Goal: Transaction & Acquisition: Purchase product/service

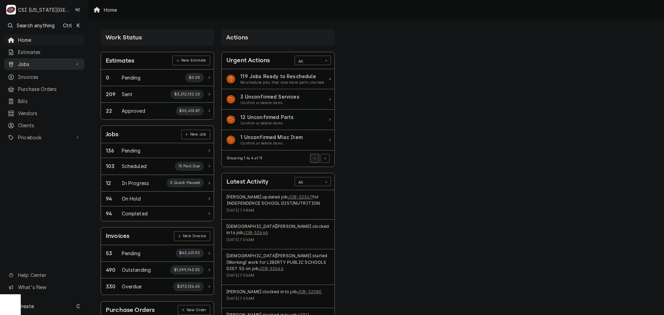
click at [30, 63] on span "Jobs" at bounding box center [44, 64] width 53 height 7
click at [34, 61] on span "Jobs" at bounding box center [44, 64] width 53 height 7
click at [40, 64] on span "Jobs" at bounding box center [44, 64] width 53 height 7
click at [42, 77] on span "Jobs" at bounding box center [49, 76] width 63 height 7
click at [40, 109] on span "Purchase Orders" at bounding box center [49, 111] width 63 height 7
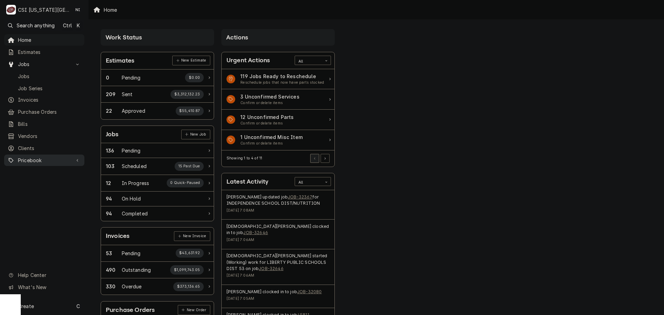
click at [40, 160] on span "Pricebook" at bounding box center [44, 160] width 53 height 7
click at [40, 181] on span "Parts & Materials" at bounding box center [49, 184] width 63 height 7
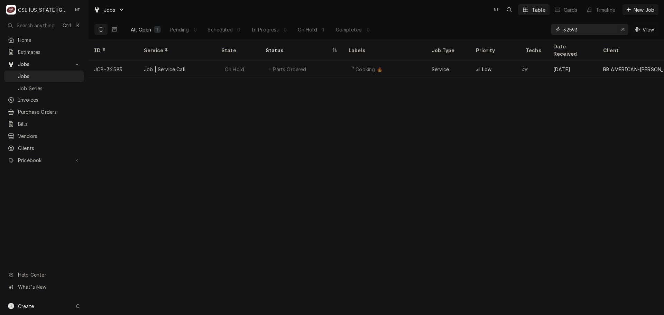
click at [621, 29] on div "Erase input" at bounding box center [623, 29] width 7 height 7
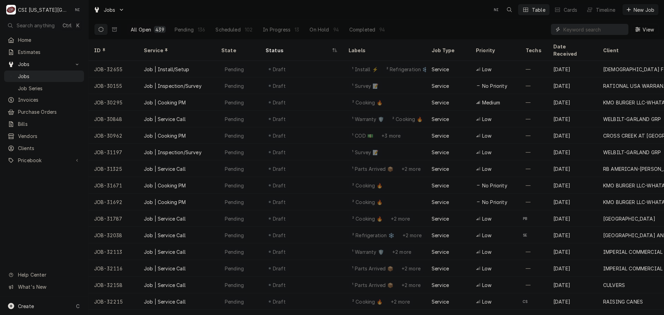
paste input "32655"
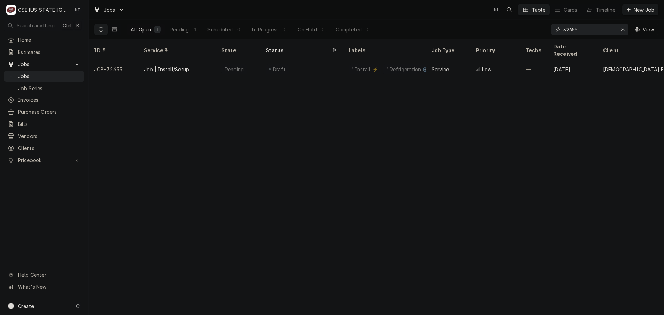
type input "32655"
click at [325, 61] on div "Draft" at bounding box center [301, 69] width 83 height 17
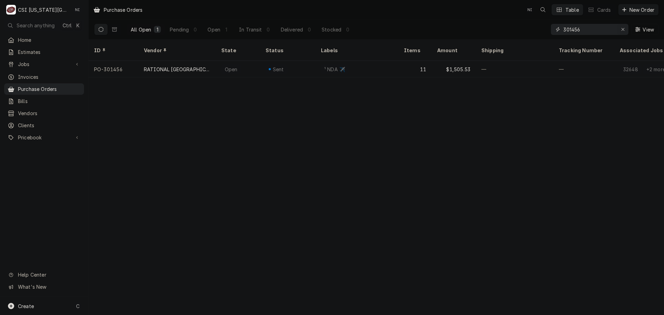
click at [623, 27] on icon "Erase input" at bounding box center [623, 29] width 4 height 5
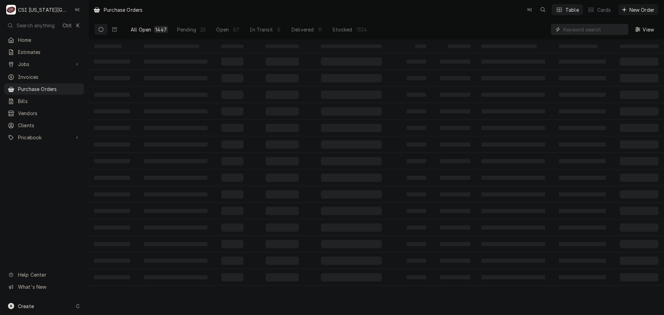
paste input "301454"
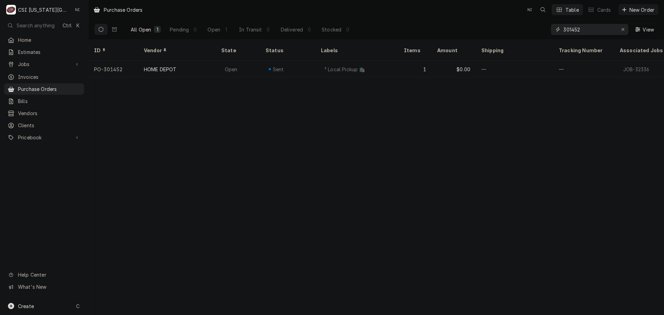
type input "301452"
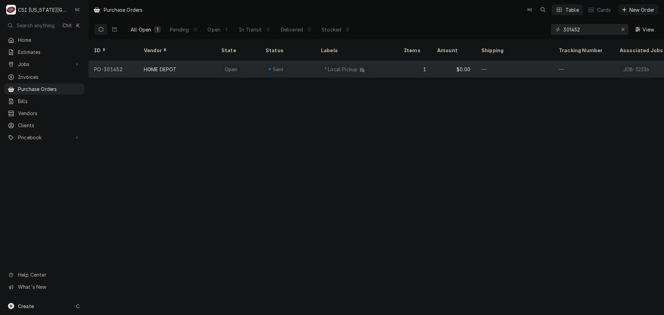
click at [395, 64] on div "² Local Pickup 🛍️" at bounding box center [357, 69] width 83 height 17
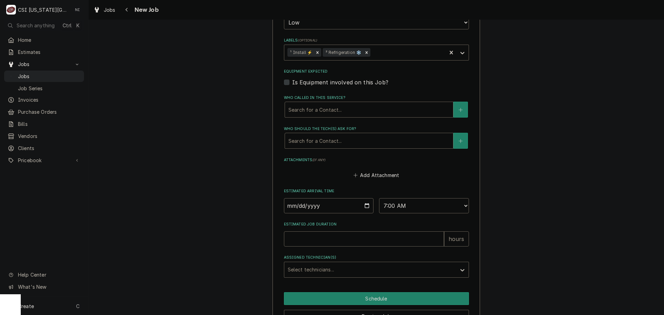
scroll to position [533, 0]
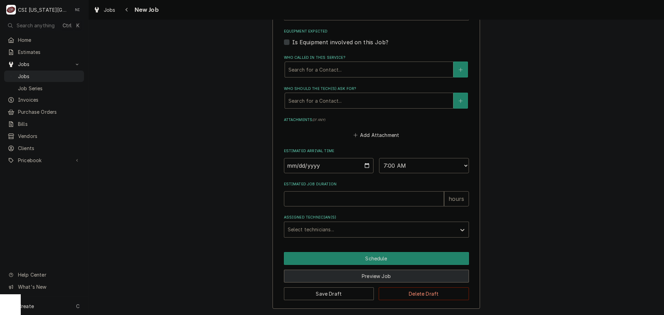
click at [461, 277] on button "Preview Job" at bounding box center [376, 276] width 185 height 13
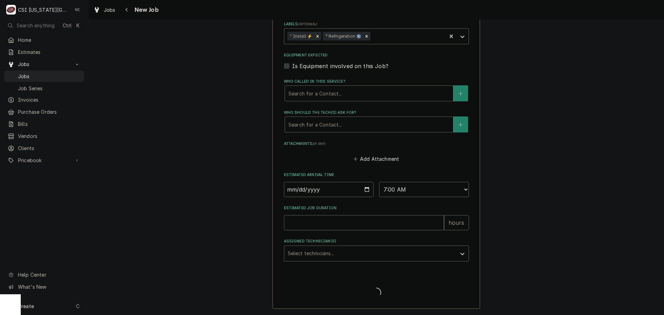
scroll to position [509, 0]
type textarea "x"
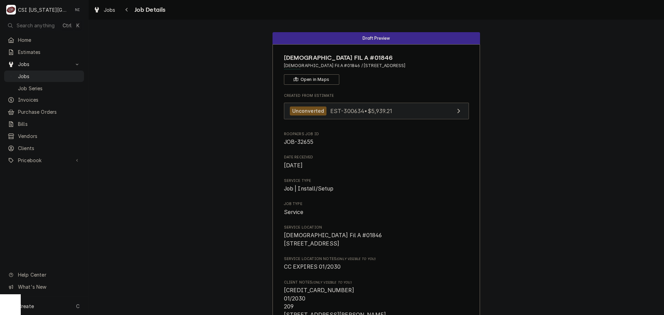
click at [416, 116] on link "Unconverted EST-300634 • $5,939.21" at bounding box center [376, 111] width 185 height 17
drag, startPoint x: 50, startPoint y: 76, endPoint x: 82, endPoint y: 58, distance: 36.9
click at [50, 76] on span "Jobs" at bounding box center [49, 76] width 63 height 7
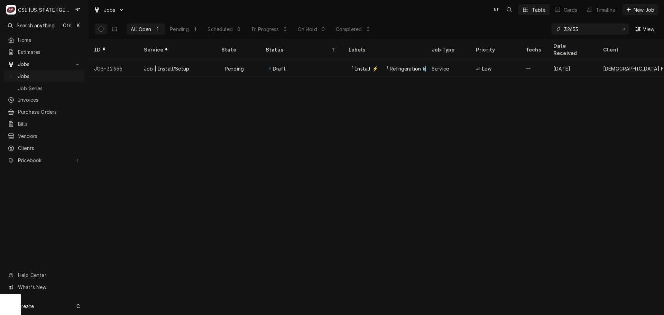
drag, startPoint x: 588, startPoint y: 32, endPoint x: 539, endPoint y: 36, distance: 49.7
click at [540, 36] on div "All Open 1 Pending 1 Scheduled 0 In Progress 0 On Hold 0 Completed 0 32655 View" at bounding box center [376, 28] width 565 height 19
type input "301454"
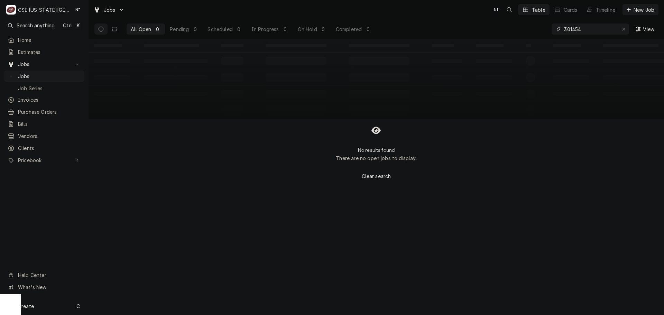
drag, startPoint x: 592, startPoint y: 30, endPoint x: 522, endPoint y: 34, distance: 70.4
click at [522, 34] on div "All Open 0 Pending 0 Scheduled 0 In Progress 0 On Hold 0 Completed 0 301454 View" at bounding box center [376, 28] width 565 height 19
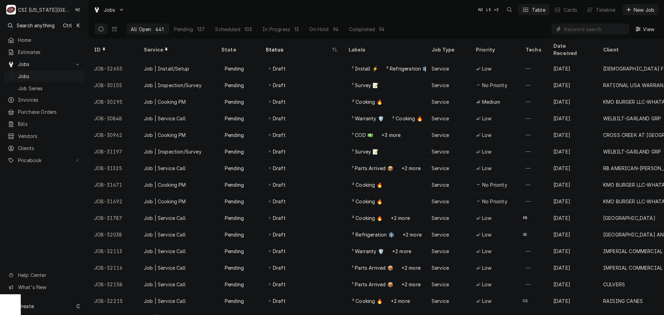
click at [581, 29] on input "Dynamic Content Wrapper" at bounding box center [595, 29] width 62 height 11
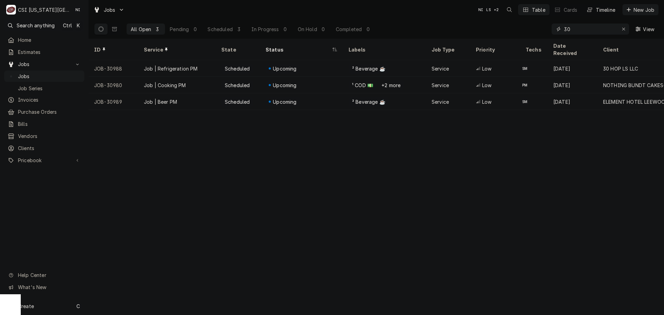
type input "3"
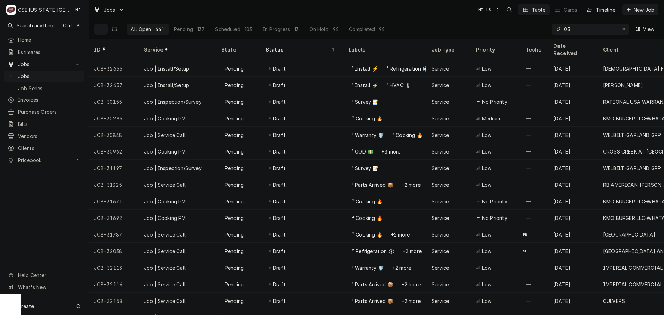
type input "0"
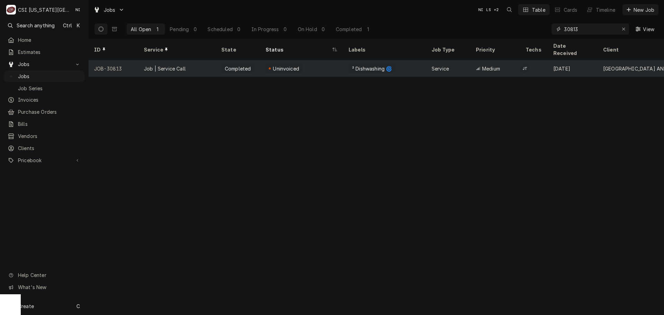
type input "30813"
click at [195, 60] on div "Job | Service Call" at bounding box center [177, 68] width 78 height 17
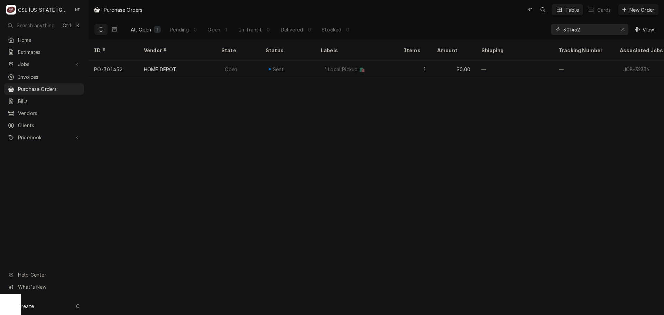
drag, startPoint x: 54, startPoint y: 310, endPoint x: 78, endPoint y: 292, distance: 30.2
click at [54, 310] on div "Create C" at bounding box center [44, 306] width 88 height 18
click at [139, 254] on div "Purchase Order" at bounding box center [124, 258] width 60 height 9
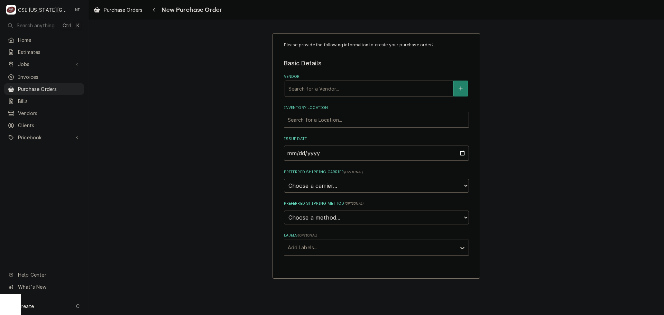
click at [364, 87] on div "Vendor" at bounding box center [369, 88] width 161 height 12
type input "[PERSON_NAME]"
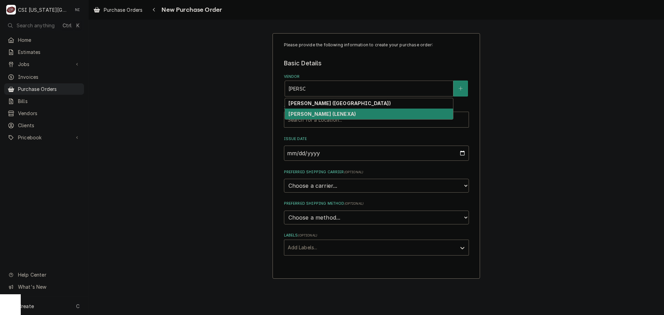
click at [336, 115] on strong "[PERSON_NAME] (LENEXA)" at bounding box center [322, 114] width 67 height 6
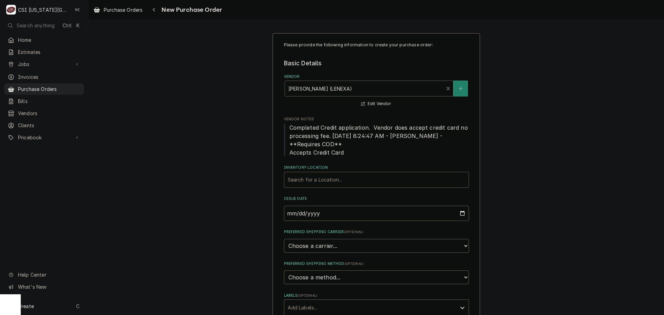
click at [327, 182] on div "Inventory Location" at bounding box center [377, 180] width 178 height 12
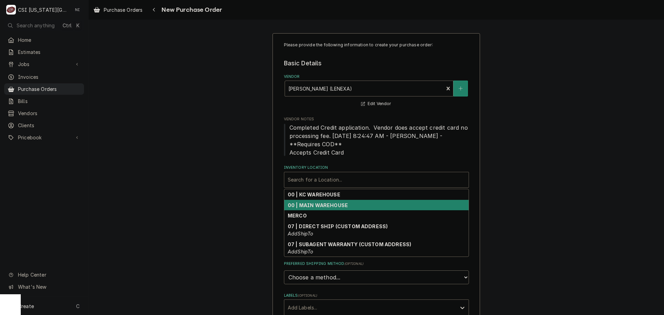
click at [329, 200] on div "00 | MAIN WAREHOUSE" at bounding box center [376, 205] width 184 height 11
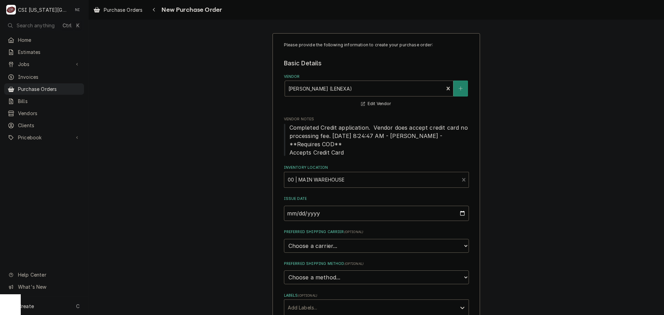
click at [349, 184] on div "Inventory Location" at bounding box center [372, 180] width 168 height 12
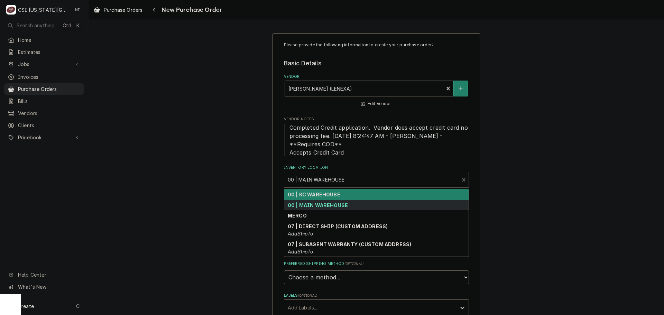
click at [319, 198] on div "00 | KC WAREHOUSE" at bounding box center [376, 194] width 184 height 11
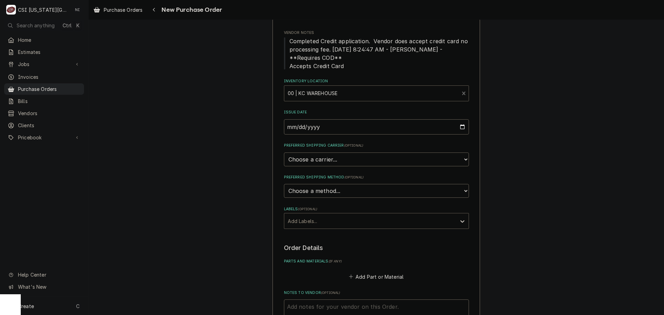
scroll to position [138, 0]
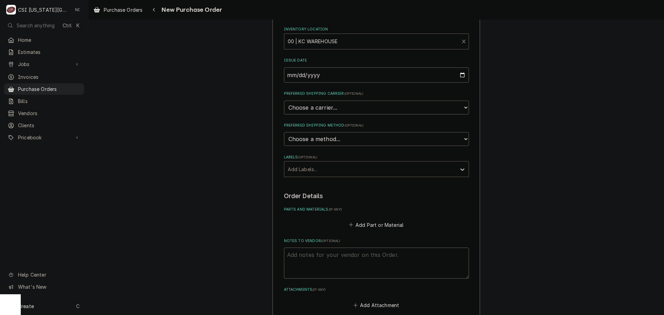
click at [351, 170] on div "Labels" at bounding box center [370, 169] width 165 height 12
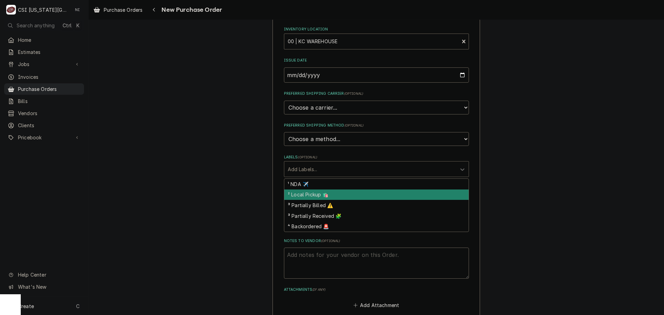
click at [323, 197] on div "² Local Pickup 🛍️" at bounding box center [376, 195] width 184 height 11
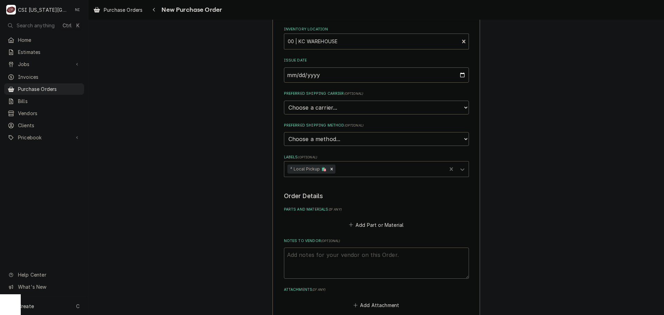
click at [324, 255] on textarea "Notes to Vendor ( optional )" at bounding box center [376, 263] width 185 height 31
type textarea "x"
type textarea "t"
type textarea "x"
type textarea "tre"
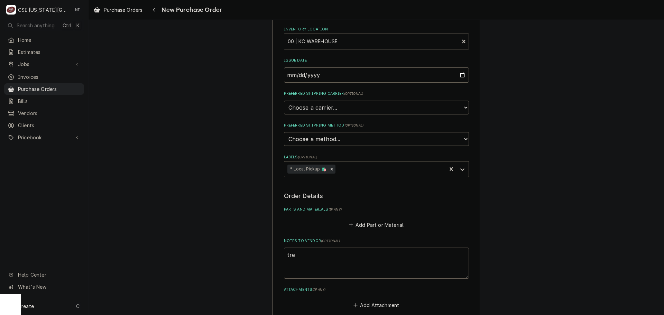
type textarea "x"
type textarea "trey"
click at [394, 223] on button "Add Part or Material" at bounding box center [376, 225] width 57 height 10
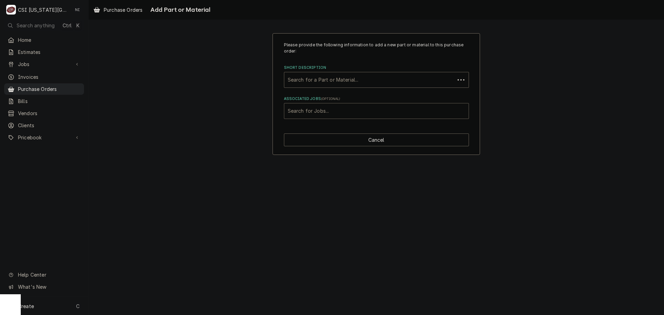
click at [403, 113] on div "Associated Jobs" at bounding box center [377, 111] width 178 height 12
type input "4"
type input "45811"
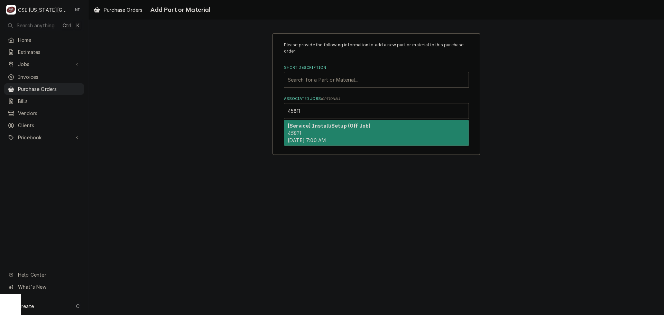
click at [324, 134] on div "[Service] Install/Setup (Off Job) 45811 Mon, Sep 8th, 2025 - 7:00 AM" at bounding box center [376, 132] width 184 height 25
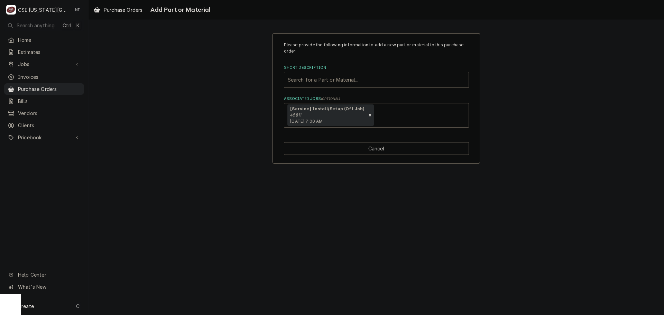
click at [321, 83] on div "Short Description" at bounding box center [377, 80] width 178 height 12
type input "misc pro"
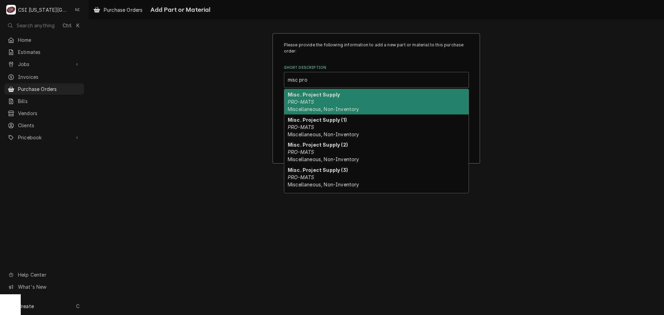
click at [323, 93] on strong "Misc. Project Supply" at bounding box center [314, 95] width 52 height 6
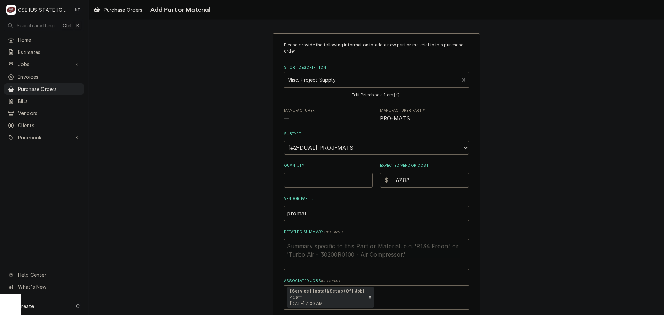
click at [324, 185] on input "Quantity" at bounding box center [328, 180] width 89 height 15
type textarea "x"
type input "1"
type textarea "x"
type input "0"
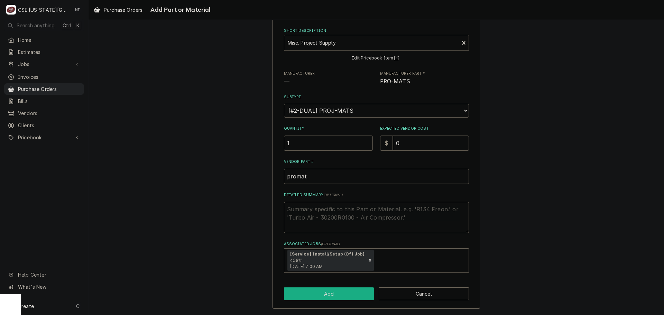
click at [357, 294] on button "Add" at bounding box center [329, 294] width 90 height 13
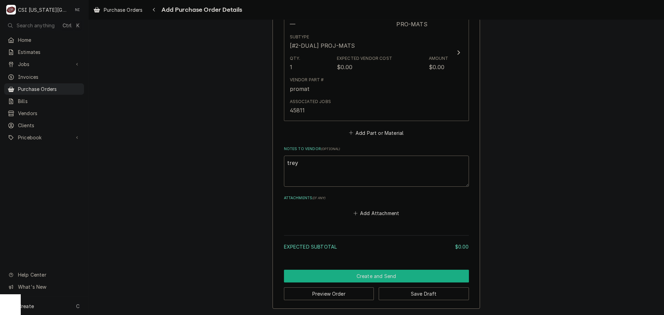
click at [402, 275] on button "Create and Send" at bounding box center [376, 276] width 185 height 13
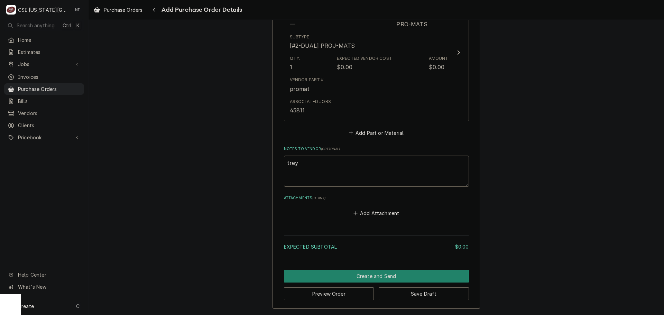
scroll to position [367, 0]
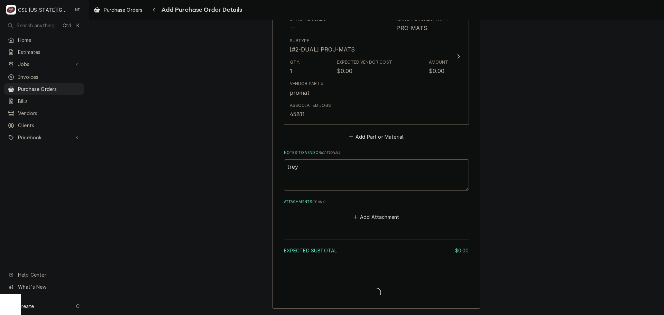
type textarea "x"
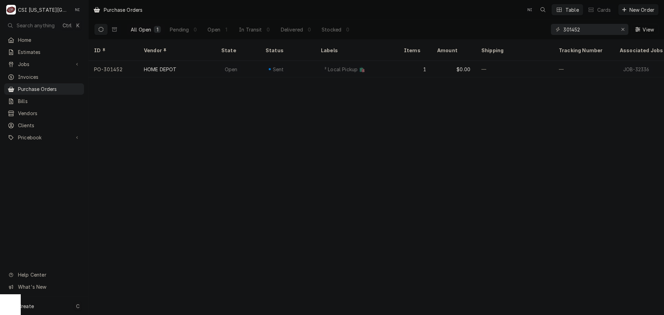
click at [31, 303] on div "Create" at bounding box center [26, 306] width 16 height 7
click at [126, 258] on div "Purchase Order" at bounding box center [129, 258] width 46 height 7
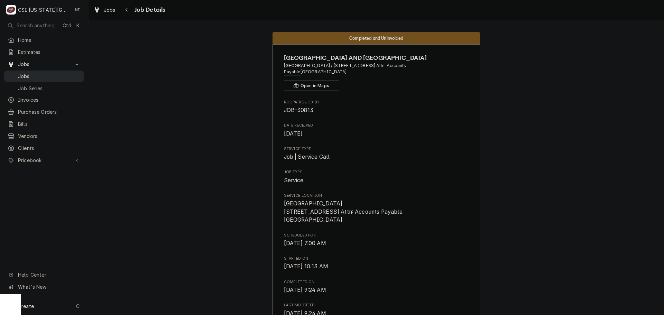
drag, startPoint x: 55, startPoint y: 76, endPoint x: 62, endPoint y: 74, distance: 7.2
click at [55, 76] on span "Jobs" at bounding box center [49, 76] width 63 height 7
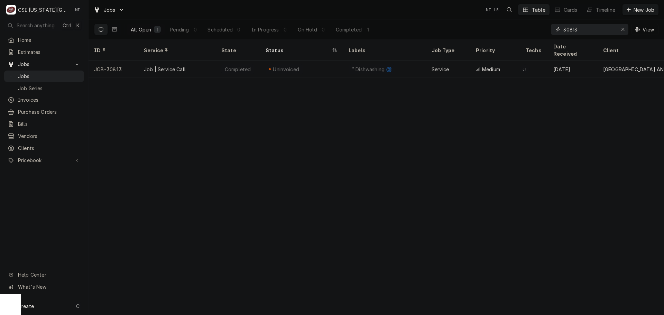
drag, startPoint x: 567, startPoint y: 29, endPoint x: 481, endPoint y: 17, distance: 87.1
click at [495, 23] on div "All Open 1 Pending 0 Scheduled 0 In Progress 0 On Hold 0 Completed 1 30813 View" at bounding box center [376, 29] width 565 height 19
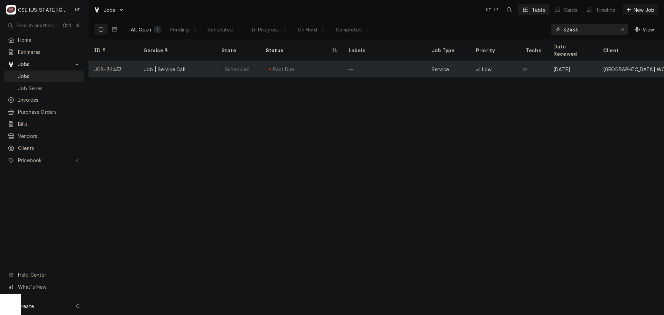
type input "32433"
click at [212, 67] on div "Job | Service Call" at bounding box center [177, 69] width 78 height 17
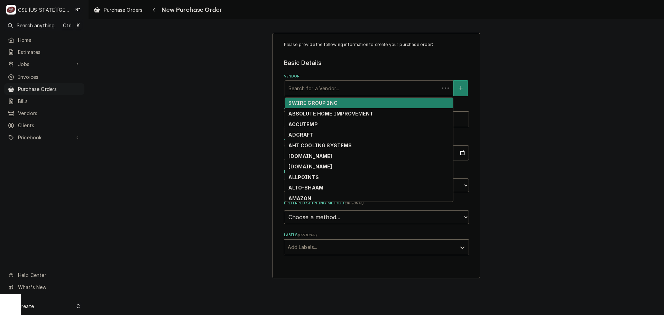
click at [373, 89] on div "Vendor" at bounding box center [362, 88] width 147 height 12
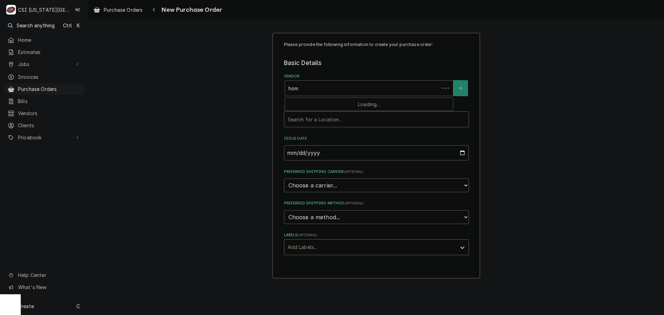
type input "home"
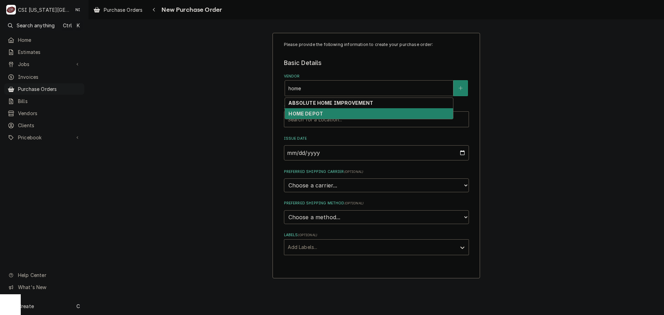
click at [337, 117] on div "HOME DEPOT" at bounding box center [369, 113] width 168 height 11
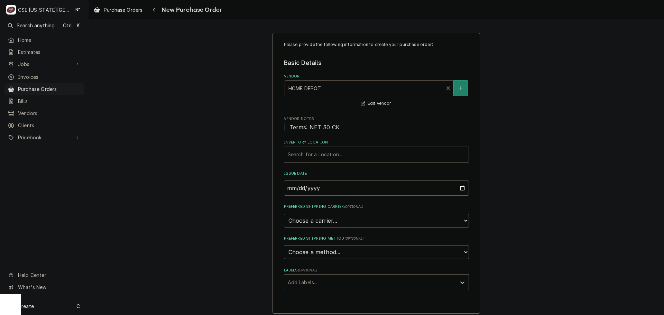
click at [318, 154] on div "Inventory Location" at bounding box center [377, 154] width 178 height 12
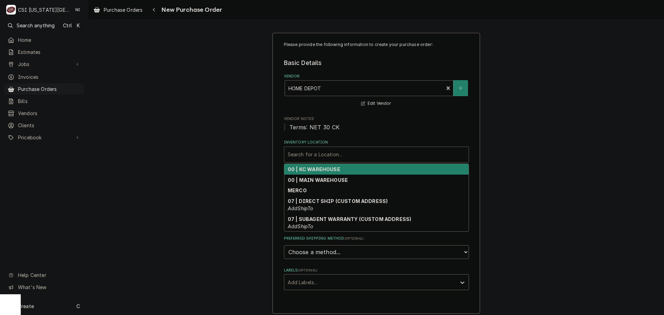
click at [315, 170] on strong "00 | KC WAREHOUSE" at bounding box center [314, 169] width 53 height 6
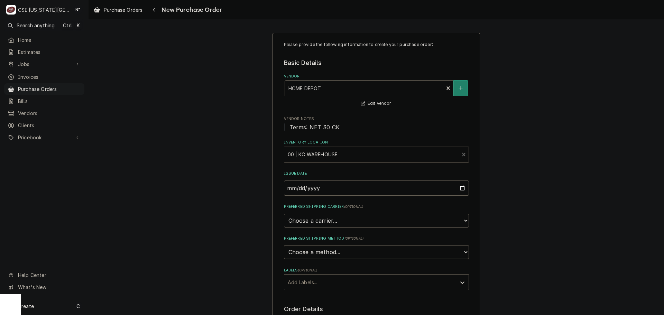
click at [329, 284] on div "Labels" at bounding box center [370, 282] width 165 height 12
click at [316, 312] on div "² Local Pickup 🛍️" at bounding box center [376, 308] width 184 height 11
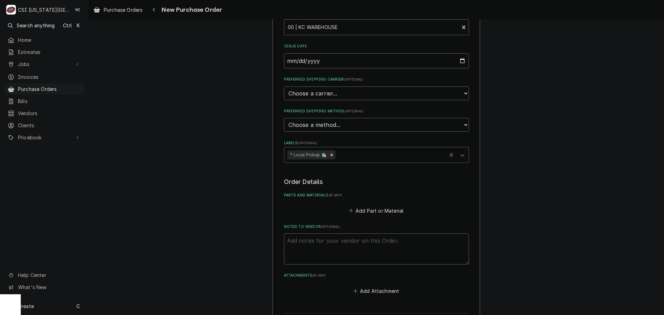
scroll to position [205, 0]
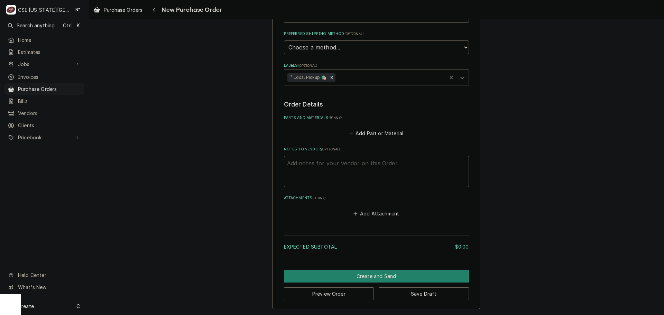
click at [336, 163] on textarea "Notes to Vendor ( optional )" at bounding box center [376, 171] width 185 height 31
type textarea "x"
type textarea "j"
type textarea "x"
type textarea "je"
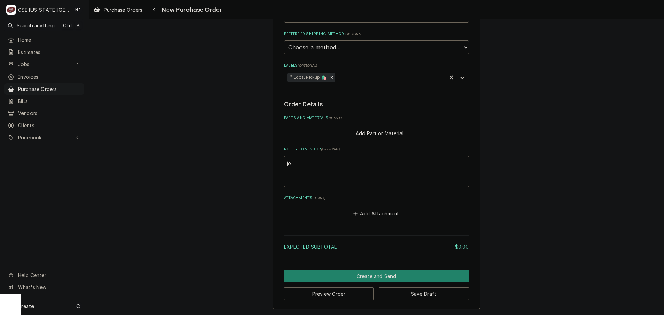
type textarea "x"
type textarea "jes"
type textarea "x"
type textarea "jess"
type textarea "x"
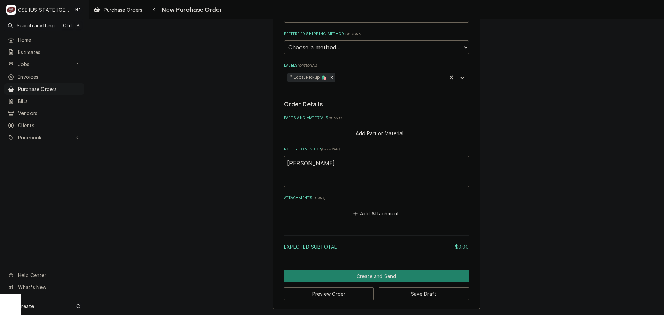
type textarea "jesse"
type textarea "x"
type textarea "jesse"
type textarea "x"
type textarea "jesse r"
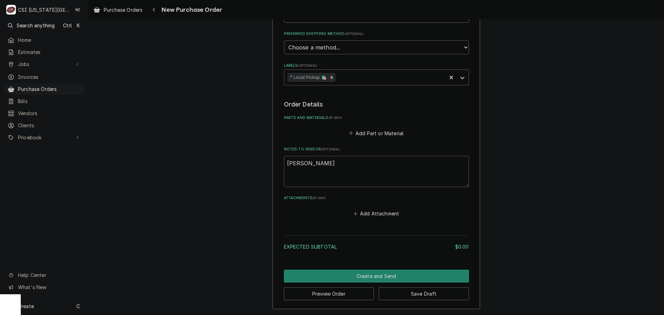
type textarea "x"
type textarea "jesse ru"
type textarea "x"
type textarea "jesse ruc"
type textarea "x"
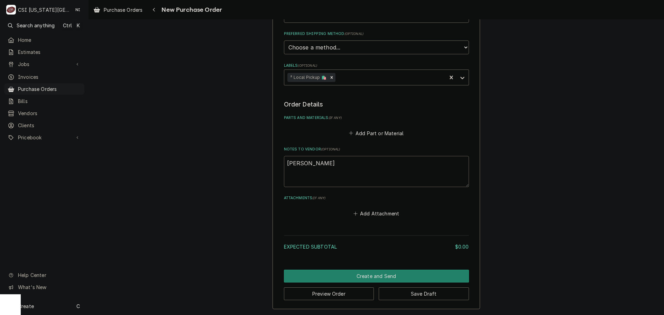
type textarea "jesse ruck"
type textarea "x"
type textarea "jesse ruck"
type textarea "x"
type textarea "jesse ruck s"
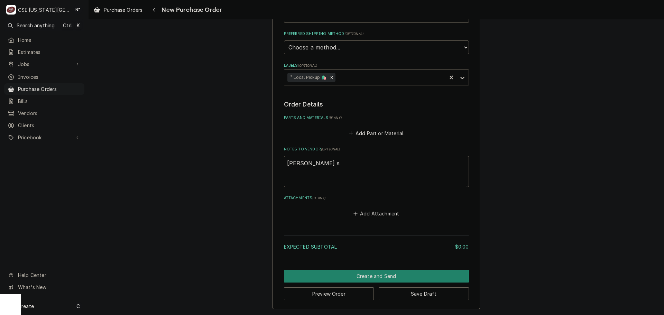
type textarea "x"
type textarea "jesse ruck"
type textarea "x"
type textarea "jesse ruck"
type textarea "x"
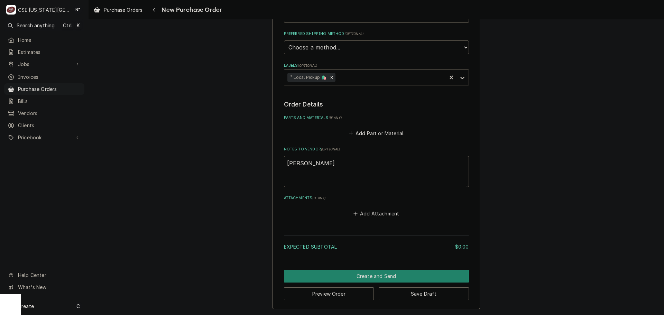
type textarea "jesse ruc"
type textarea "x"
type textarea "jesse ru"
type textarea "x"
type textarea "jesse r"
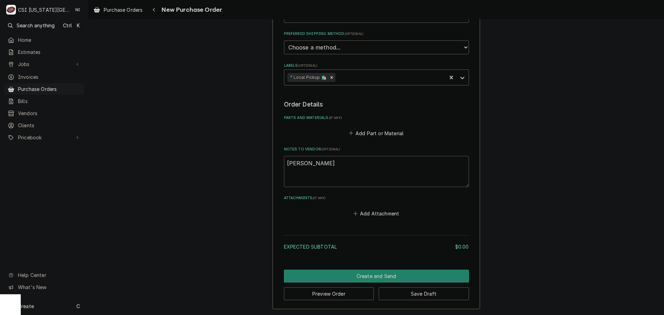
type textarea "x"
type textarea "jesse"
type textarea "x"
type textarea "jesse t"
type textarea "x"
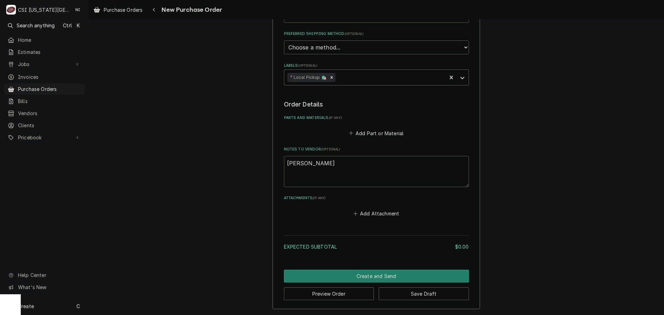
type textarea "jesse tr"
type textarea "x"
type textarea "jesse tru"
type textarea "x"
type textarea "jesse truc"
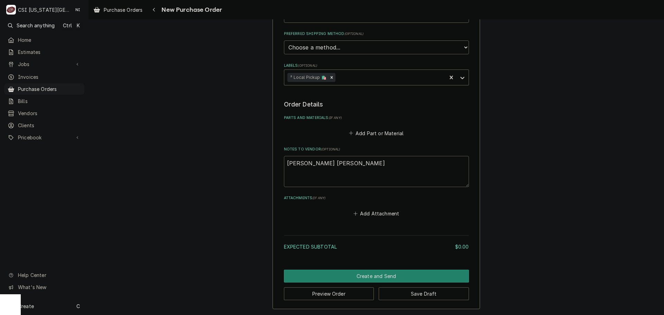
type textarea "x"
type textarea "jesse truck"
type textarea "x"
type textarea "jesse truck"
type textarea "x"
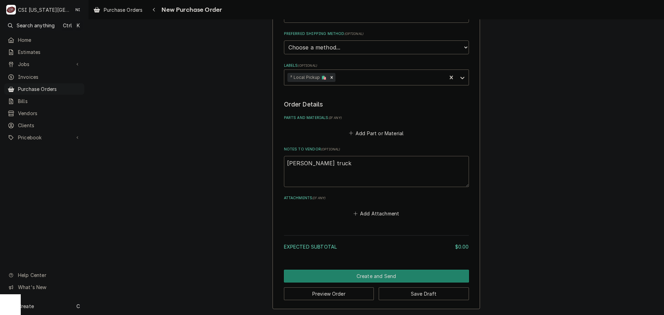
type textarea "jesse truck s"
type textarea "x"
type textarea "jesse truck st"
type textarea "x"
type textarea "jesse truck sto"
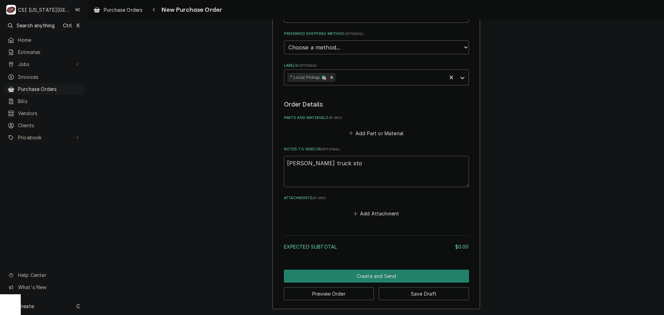
type textarea "x"
type textarea "jesse truck stoc"
type textarea "x"
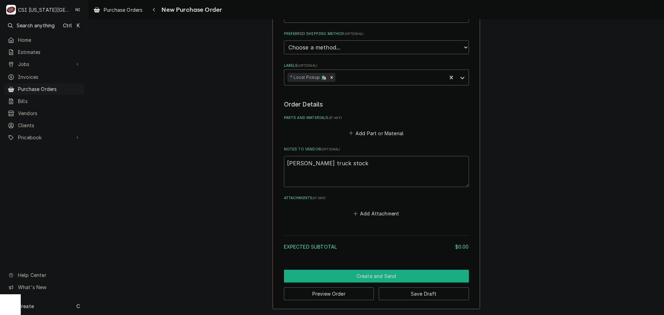
type textarea "jesse truck stock"
drag, startPoint x: 382, startPoint y: 274, endPoint x: 517, endPoint y: 243, distance: 138.4
click at [383, 274] on button "Create and Send" at bounding box center [376, 276] width 185 height 13
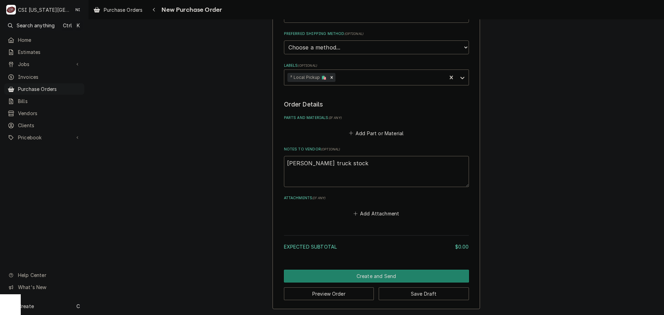
scroll to position [201, 0]
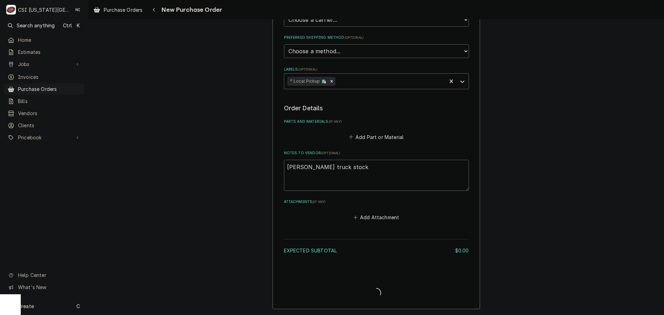
type textarea "x"
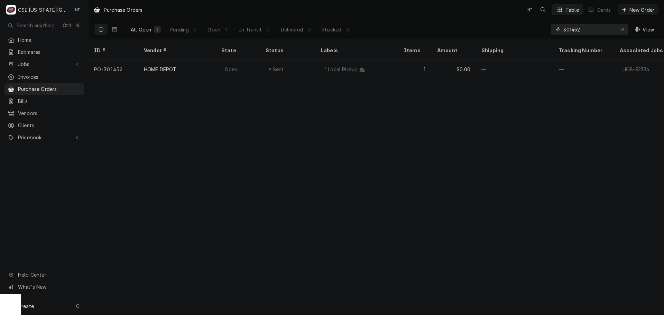
drag, startPoint x: 591, startPoint y: 29, endPoint x: 458, endPoint y: 14, distance: 133.7
click at [458, 14] on div "Purchase Orders NI Table Cards New Order All Open 1 Pending 0 Open 1 In Transit…" at bounding box center [377, 19] width 576 height 39
drag, startPoint x: 59, startPoint y: 307, endPoint x: 76, endPoint y: 308, distance: 17.3
click at [60, 307] on div "Create C" at bounding box center [44, 306] width 88 height 18
click at [139, 258] on div "Purchase Order" at bounding box center [129, 258] width 46 height 7
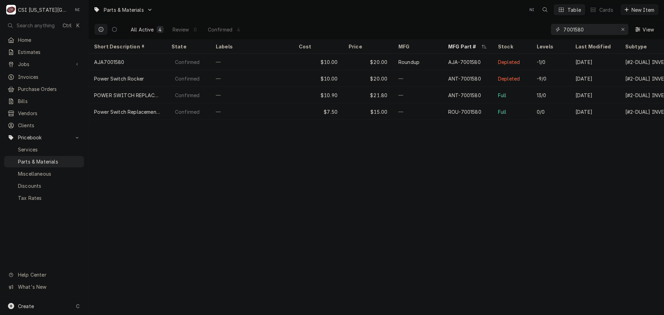
click at [624, 30] on icon "Erase input" at bounding box center [623, 29] width 4 height 5
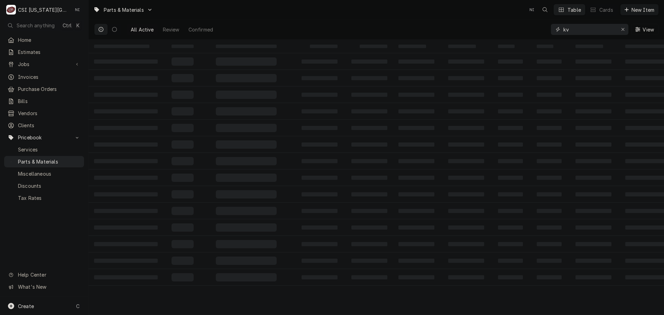
type input "k"
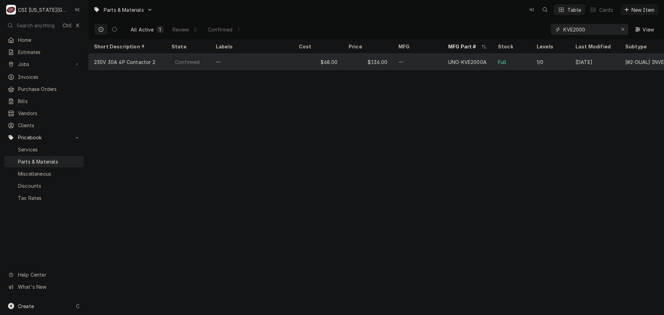
type input "KVE2000"
click at [424, 64] on div "—" at bounding box center [418, 62] width 50 height 17
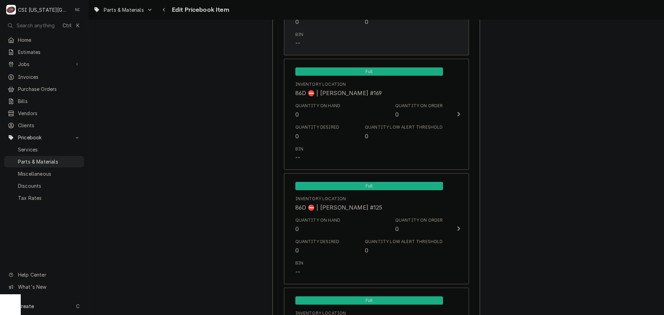
scroll to position [6290, 0]
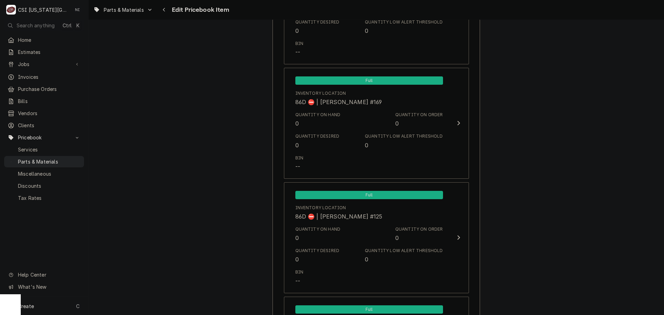
type textarea "x"
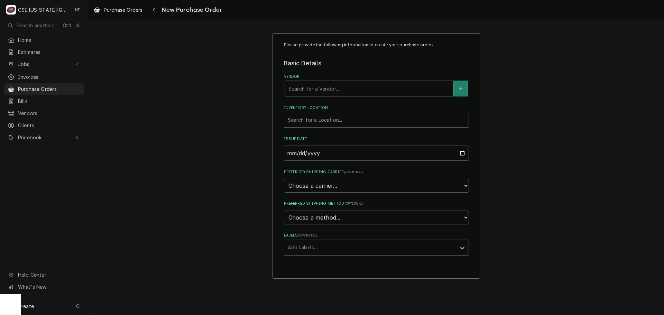
click at [311, 87] on div "Vendor" at bounding box center [369, 88] width 161 height 12
type input "unox"
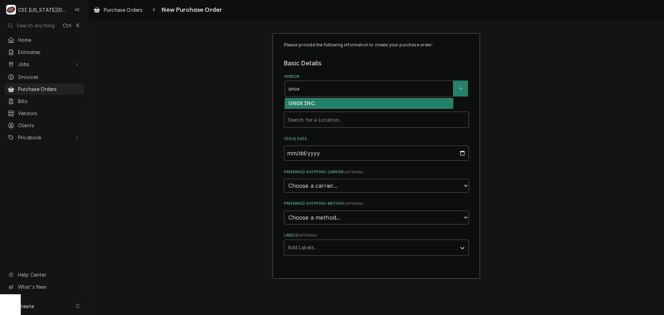
click at [311, 106] on strong "UNOX INC." at bounding box center [302, 103] width 27 height 6
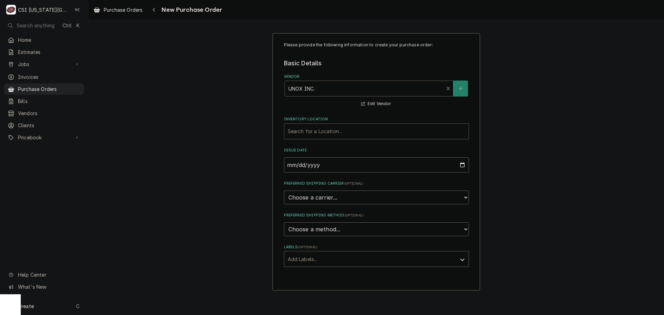
click at [310, 133] on div "Inventory Location" at bounding box center [377, 131] width 178 height 12
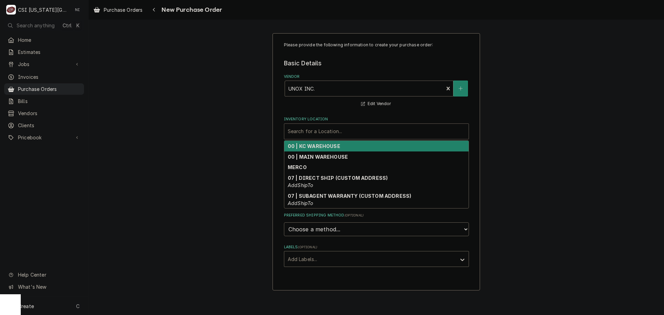
click at [310, 147] on strong "00 | KC WAREHOUSE" at bounding box center [314, 146] width 53 height 6
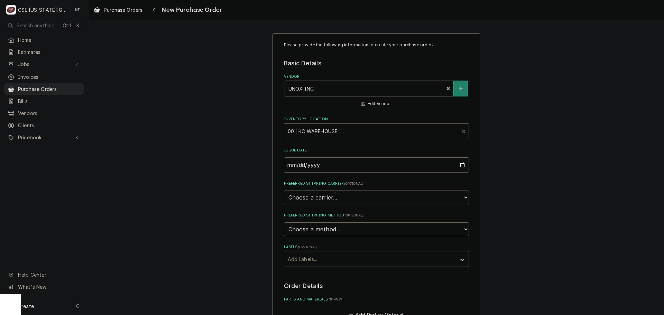
click at [320, 261] on div "Labels" at bounding box center [370, 259] width 165 height 12
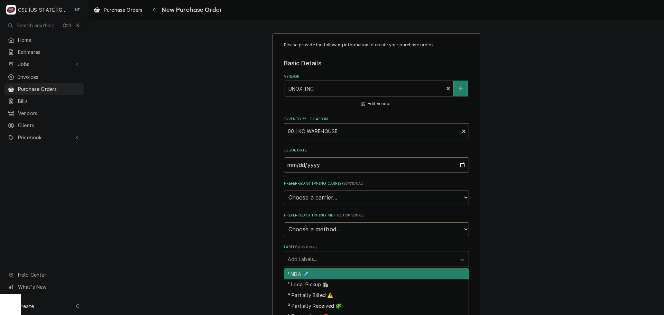
click at [361, 273] on div "¹ NDA ✈️" at bounding box center [376, 274] width 184 height 11
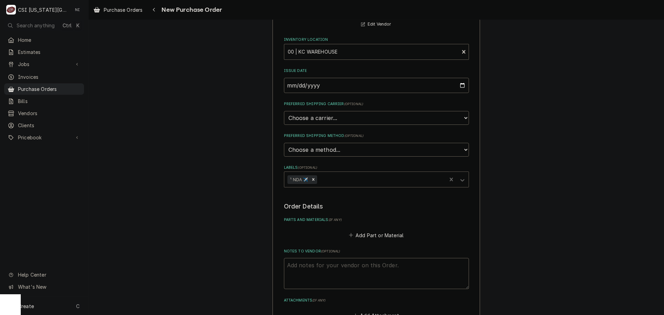
scroll to position [182, 0]
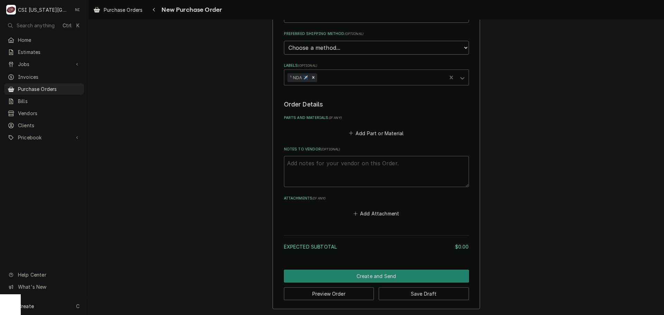
click at [343, 167] on textarea "Notes to Vendor ( optional )" at bounding box center [376, 171] width 185 height 31
type textarea "x"
type textarea "w"
type textarea "x"
type textarea "wa"
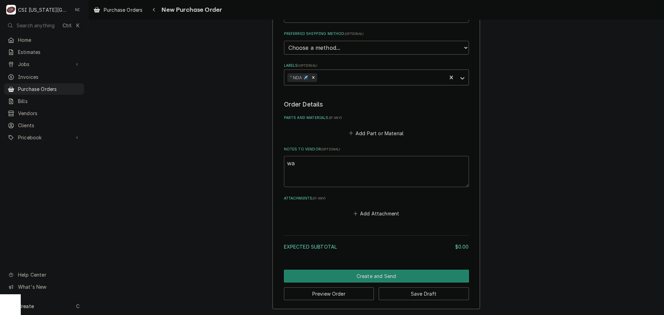
type textarea "x"
type textarea "war"
type textarea "x"
type textarea "ware"
type textarea "x"
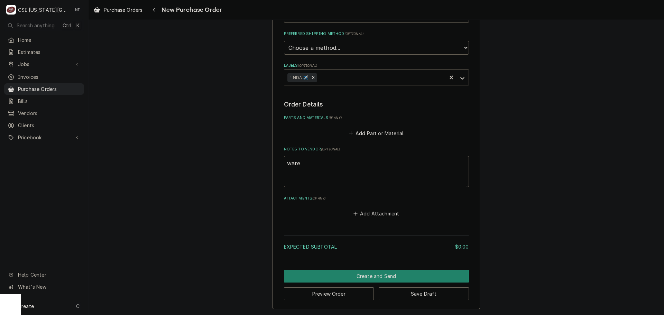
type textarea "wareh"
type textarea "x"
type textarea "wareho"
type textarea "x"
type textarea "warehou"
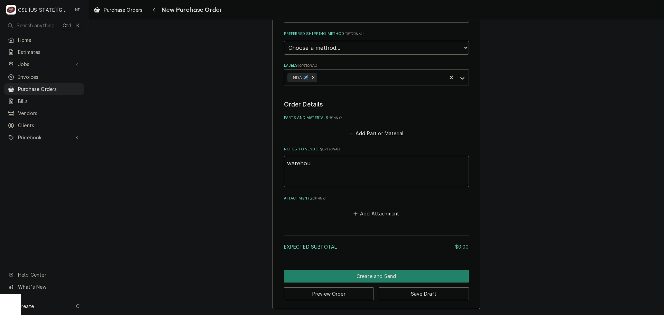
type textarea "x"
type textarea "warehoue"
type textarea "x"
type textarea "warehoue"
type textarea "x"
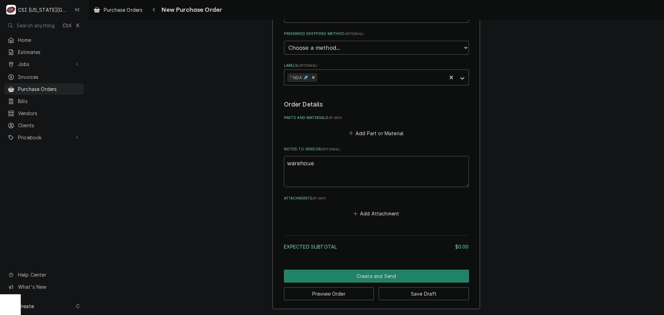
type textarea "warehoue"
type textarea "x"
type textarea "warehou"
type textarea "x"
type textarea "warehous"
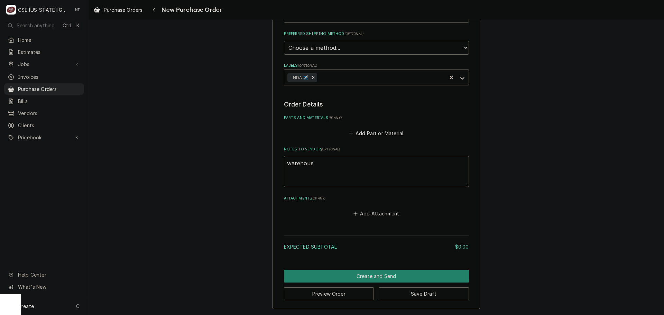
type textarea "x"
type textarea "warehouse"
type textarea "x"
type textarea "warehouse"
type textarea "x"
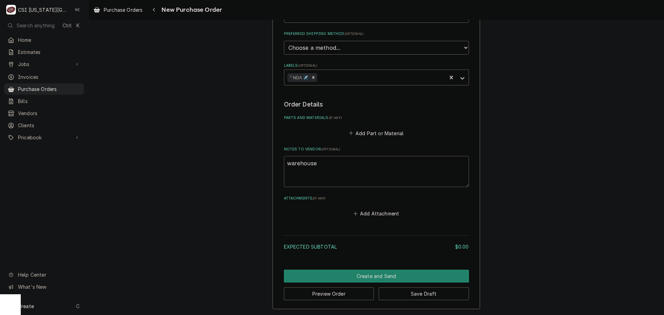
type textarea "warehouse s"
type textarea "x"
type textarea "warehouse st"
type textarea "x"
type textarea "warehouse sto"
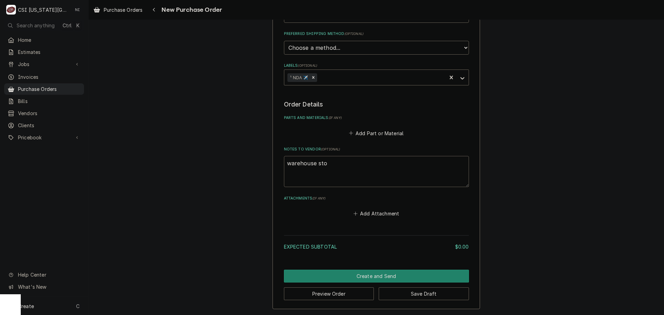
type textarea "x"
type textarea "warehouse stock"
type textarea "x"
type textarea "warehouse stock,"
type textarea "x"
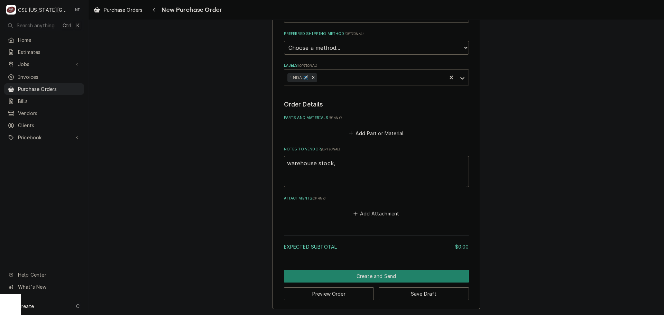
type textarea "warehouse stock,"
type textarea "x"
type textarea "warehouse stock, n"
type textarea "x"
type textarea "warehouse stock, no"
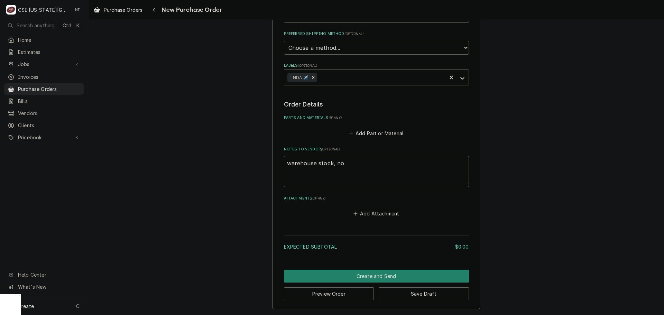
type textarea "x"
type textarea "warehouse stock, no"
type textarea "x"
type textarea "warehouse stock, no c"
type textarea "x"
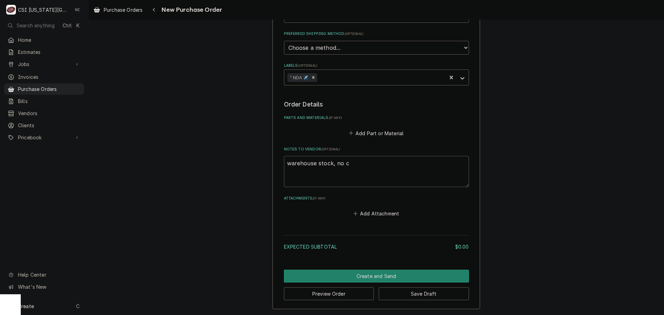
type textarea "warehouse stock, no ch"
type textarea "x"
type textarea "warehouse stock, no cha"
type textarea "x"
type textarea "warehouse stock, no char"
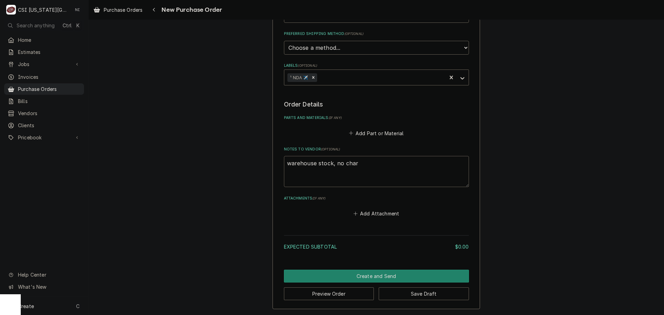
type textarea "x"
type textarea "warehouse stock, no charg"
type textarea "x"
type textarea "warehouse stock, no charge"
click at [372, 135] on button "Add Part or Material" at bounding box center [376, 133] width 57 height 10
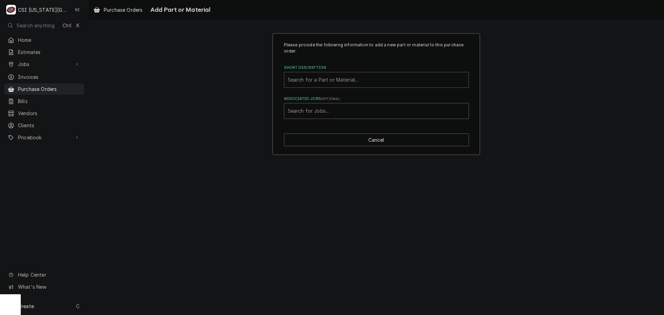
click at [331, 80] on div "Short Description" at bounding box center [377, 80] width 178 height 12
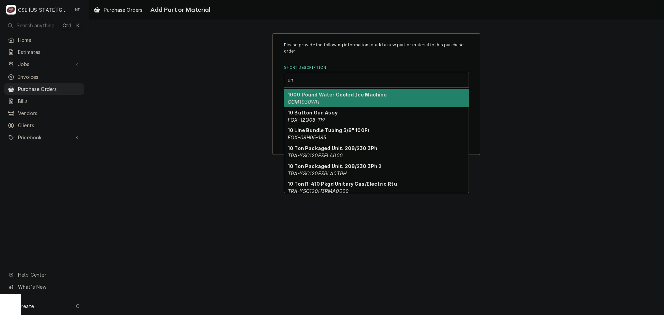
type input "u"
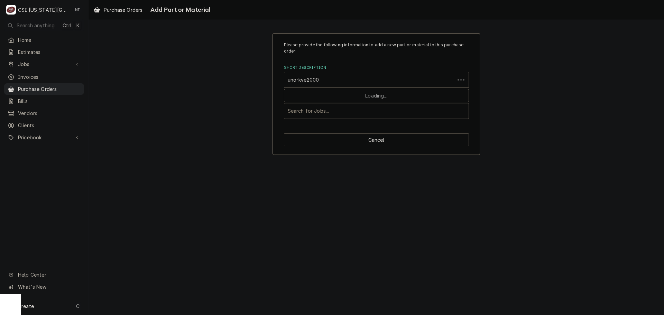
type input "uno-kve2000a"
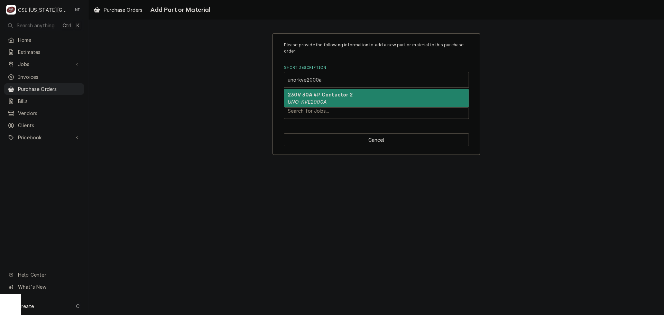
click at [323, 93] on strong "230V 30A 4P Contactor 2" at bounding box center [320, 95] width 65 height 6
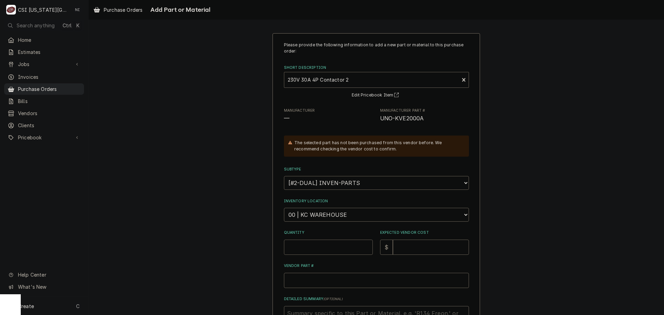
click at [321, 244] on input "Quantity" at bounding box center [328, 247] width 89 height 15
type textarea "x"
type input "8"
type textarea "x"
type input "0"
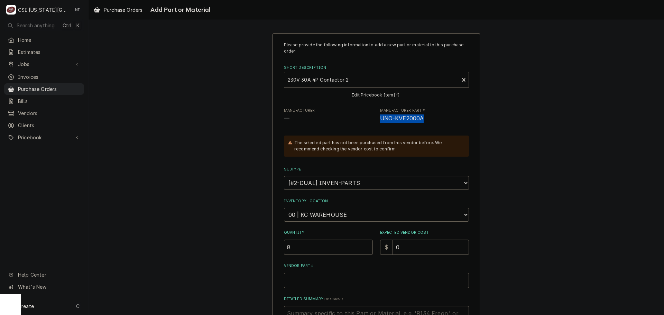
drag, startPoint x: 421, startPoint y: 118, endPoint x: 377, endPoint y: 122, distance: 44.8
click at [377, 122] on div "Manufacturer — Manufacturer Part # UNO-KVE2000A" at bounding box center [376, 115] width 185 height 15
copy span "UNO-KVE2000A"
click at [318, 279] on input "Vendor Part #" at bounding box center [376, 280] width 185 height 15
type textarea "x"
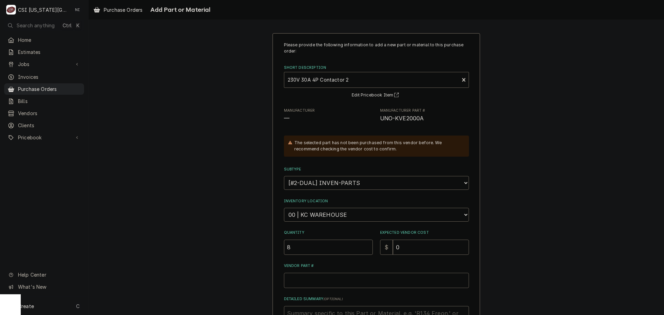
type input "v"
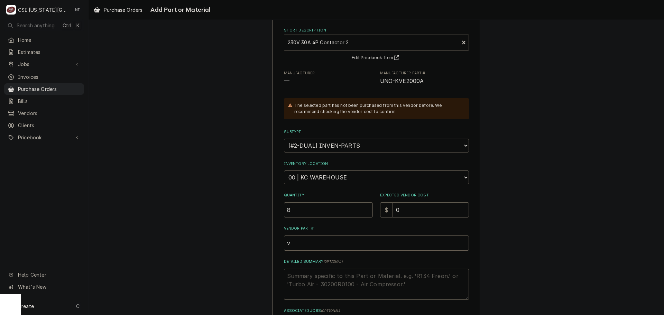
scroll to position [95, 0]
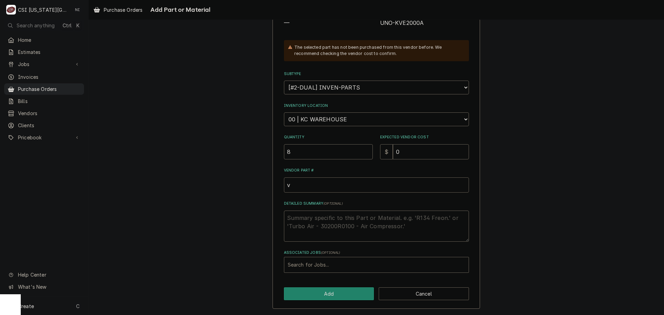
type textarea "x"
type input "="
paste input "UNO-KVE2000A"
type textarea "x"
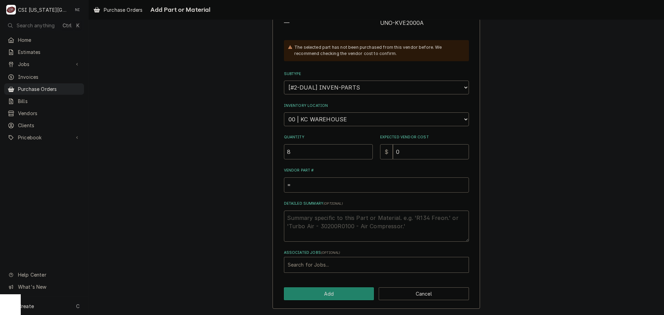
type input "=UNO-KVE2000A"
drag, startPoint x: 334, startPoint y: 185, endPoint x: 262, endPoint y: 187, distance: 72.3
click at [262, 187] on div "Please provide the following information to add a new part or material to this …" at bounding box center [377, 123] width 576 height 384
paste input "Vendor Part #"
type textarea "x"
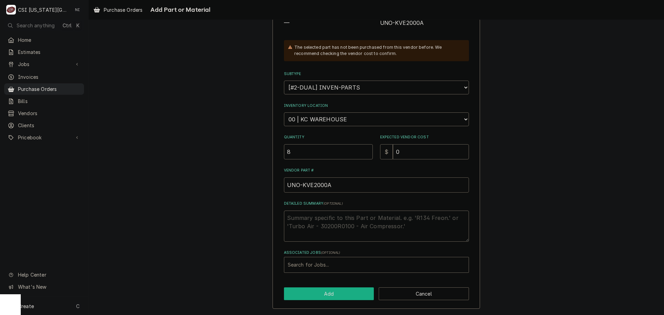
type input "UNO-KVE2000A"
click at [339, 295] on button "Add" at bounding box center [329, 294] width 90 height 13
type textarea "x"
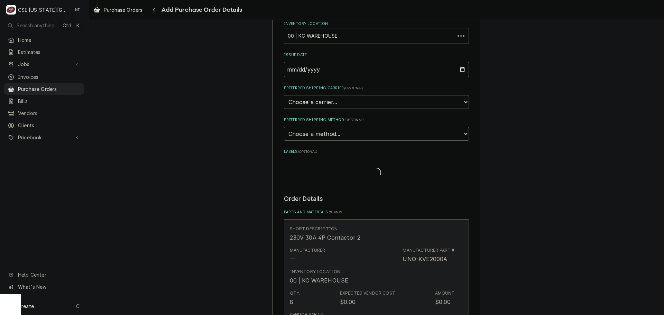
scroll to position [182, 0]
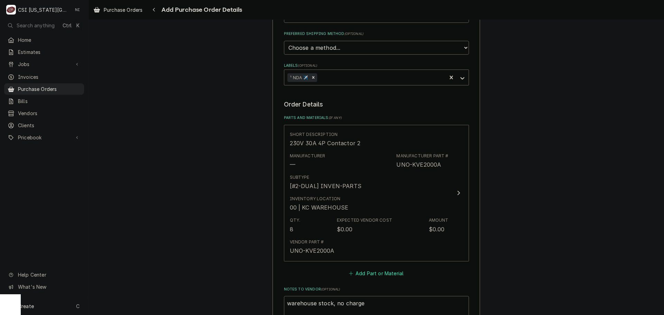
click at [374, 270] on button "Add Part or Material" at bounding box center [376, 274] width 57 height 10
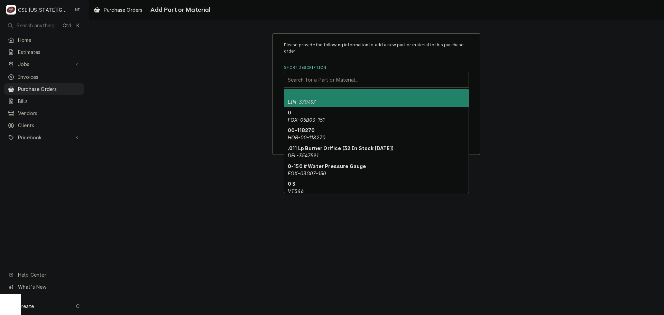
click at [348, 80] on div "Short Description" at bounding box center [377, 80] width 178 height 12
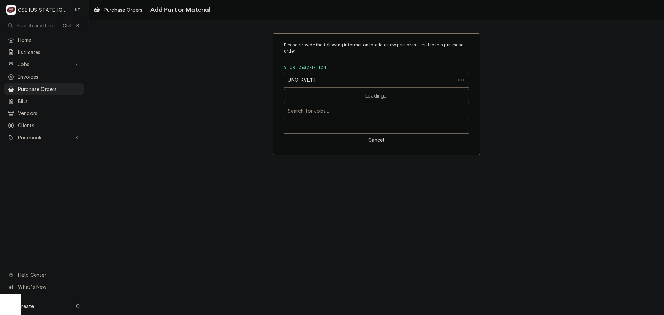
type input "UNO-KVE1115"
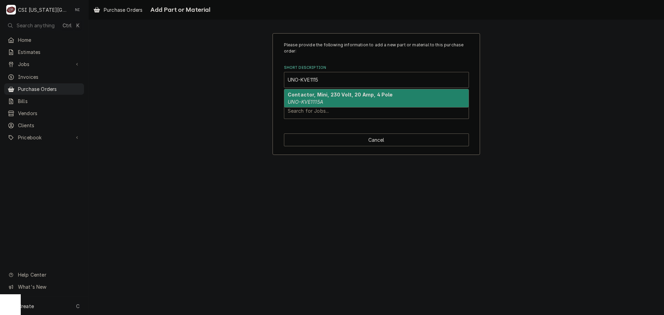
click at [368, 99] on div "Contactor, Mini, 230 Volt, 20 Amp, 4 Pole UNO-KVE1115A" at bounding box center [376, 98] width 184 height 18
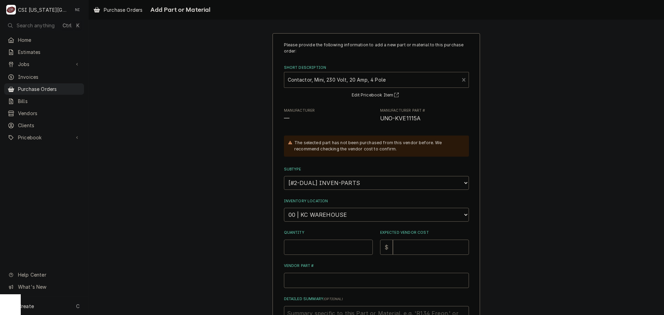
drag, startPoint x: 338, startPoint y: 248, endPoint x: 332, endPoint y: 246, distance: 6.2
click at [337, 249] on input "Quantity" at bounding box center [328, 247] width 89 height 15
type textarea "x"
type input "2"
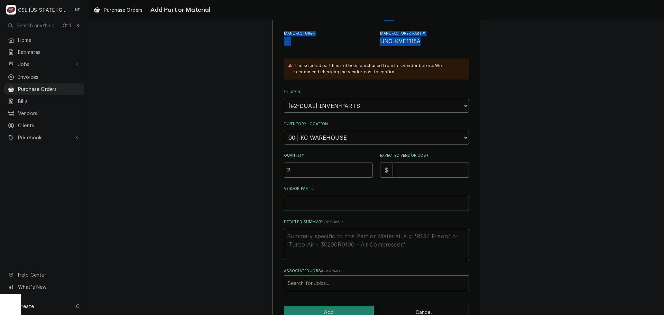
scroll to position [75, 0]
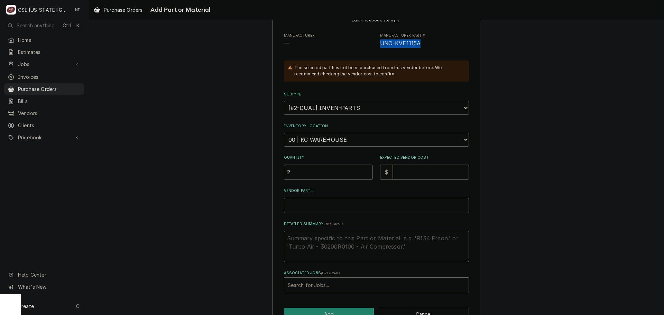
drag, startPoint x: 389, startPoint y: 25, endPoint x: 377, endPoint y: 49, distance: 26.8
click at [377, 49] on div "Please provide the following information to add a new part or material to this …" at bounding box center [376, 130] width 185 height 327
copy span "UNO-KVE1115A"
click at [334, 201] on input "Vendor Part #" at bounding box center [376, 205] width 185 height 15
paste input "UNO-KVE1115A"
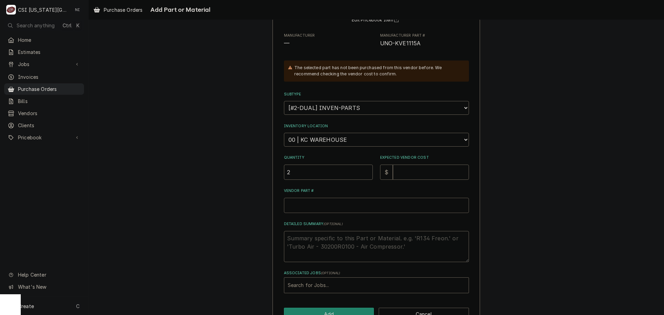
type textarea "x"
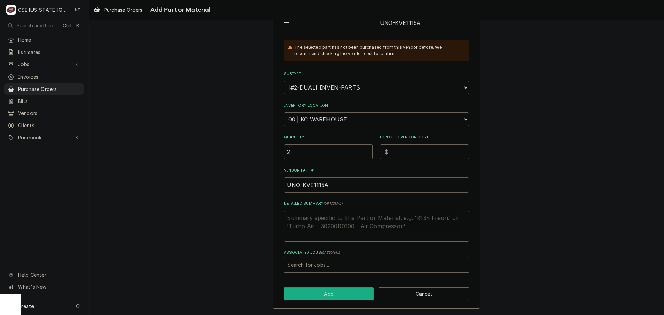
type input "UNO-KVE1115A"
click at [335, 294] on button "Add" at bounding box center [329, 294] width 90 height 13
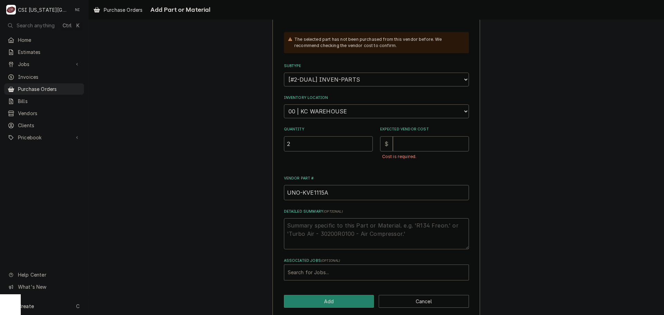
scroll to position [111, 0]
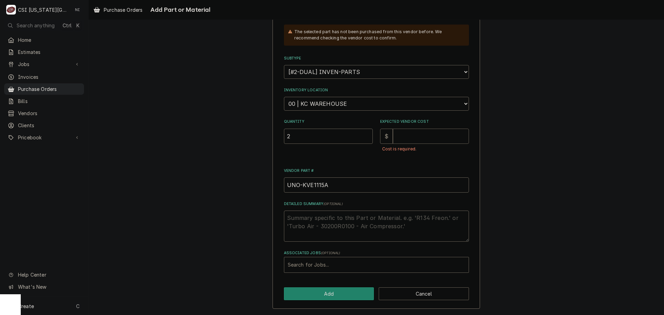
click at [411, 130] on input "Expected Vendor Cost" at bounding box center [431, 136] width 76 height 15
type textarea "x"
type input "0"
click at [328, 293] on button "Add" at bounding box center [329, 294] width 90 height 13
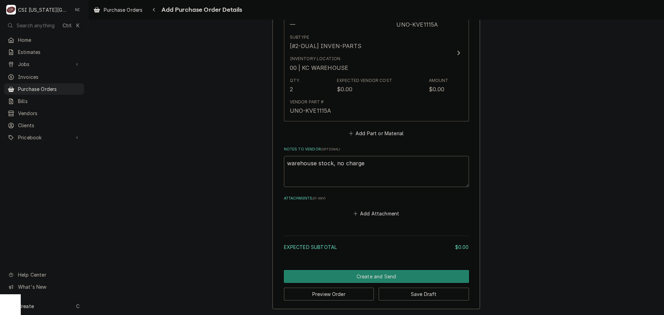
scroll to position [462, 0]
click at [394, 273] on button "Create and Send" at bounding box center [376, 276] width 185 height 13
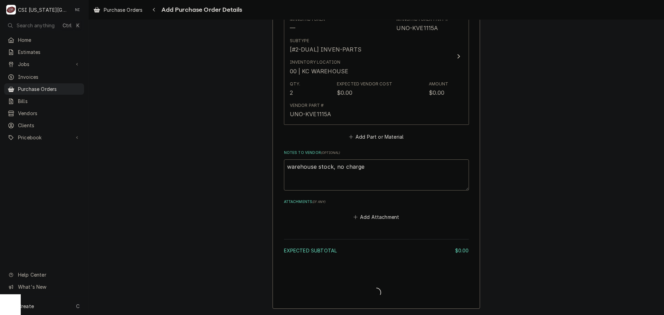
type textarea "x"
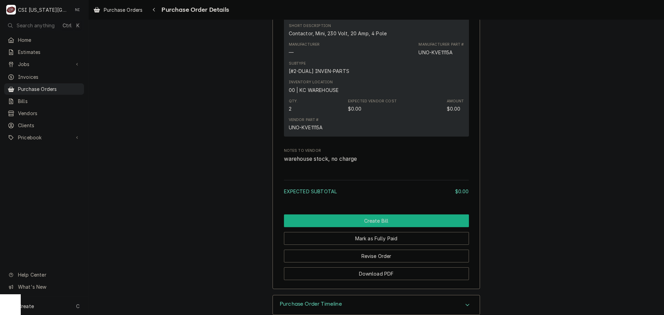
scroll to position [653, 0]
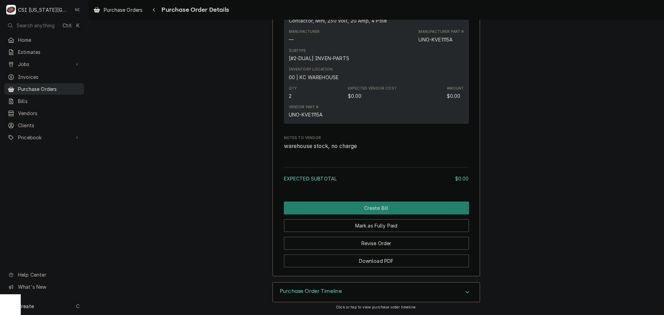
click at [67, 87] on span "Purchase Orders" at bounding box center [49, 88] width 63 height 7
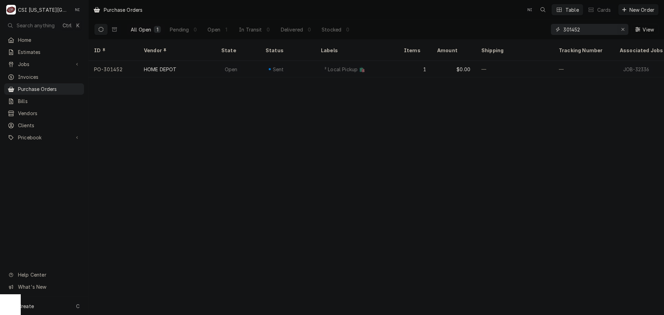
click at [625, 28] on icon "Erase input" at bounding box center [623, 29] width 4 height 5
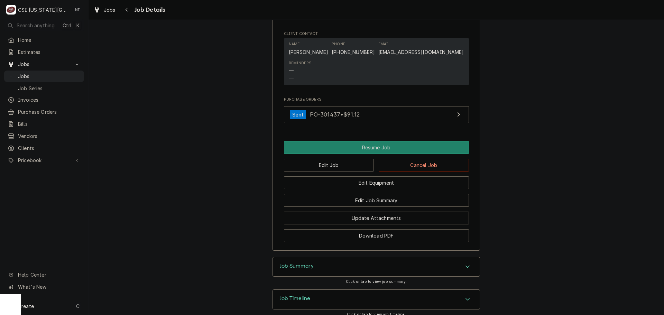
scroll to position [692, 0]
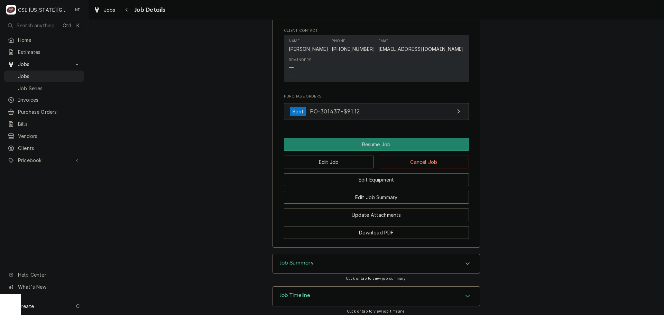
click at [409, 120] on link "Sent PO-301437 • $91.12" at bounding box center [376, 111] width 185 height 17
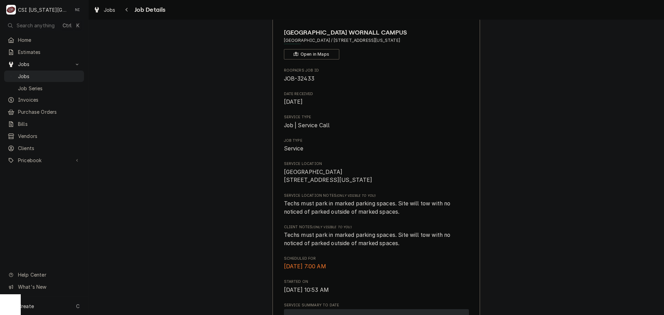
scroll to position [0, 0]
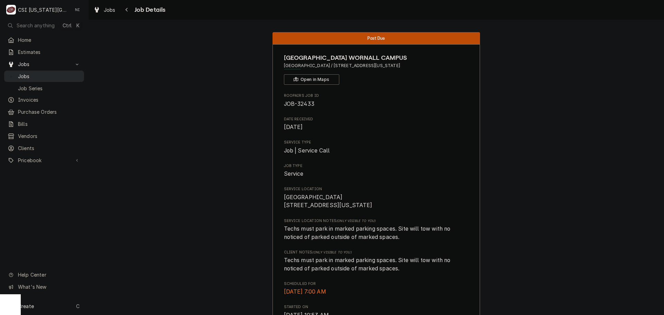
click at [66, 73] on span "Jobs" at bounding box center [49, 76] width 63 height 7
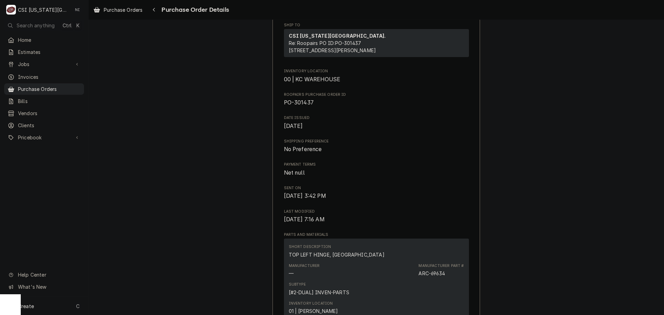
scroll to position [110, 0]
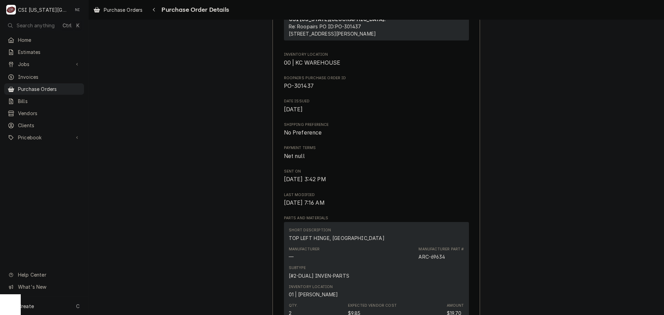
scroll to position [0, 0]
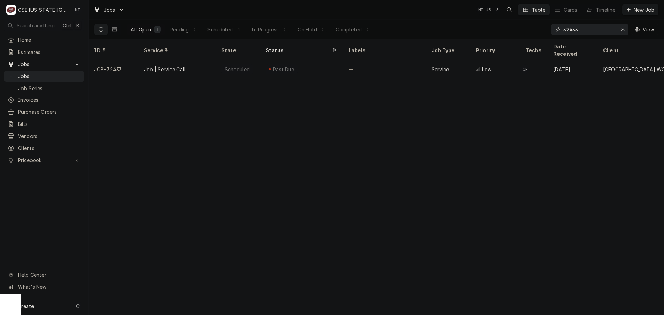
drag, startPoint x: 519, startPoint y: 32, endPoint x: 498, endPoint y: 32, distance: 20.8
click at [500, 32] on div "All Open 1 Pending 0 Scheduled 1 In Progress 0 On Hold 0 Completed 0 32433 View" at bounding box center [376, 29] width 565 height 19
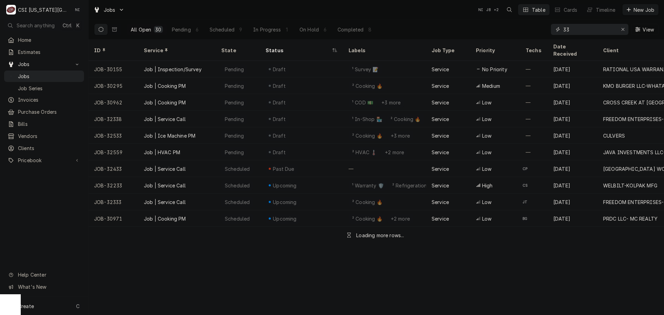
type input "3"
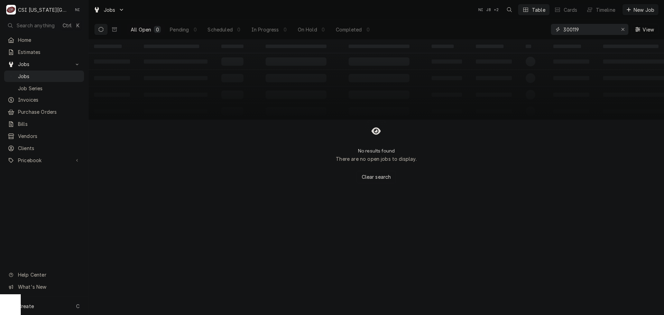
drag, startPoint x: 581, startPoint y: 31, endPoint x: 499, endPoint y: 31, distance: 82.7
click at [499, 31] on div "All Open 0 Pending 0 Scheduled 0 In Progress 0 On Hold 0 Completed 0 300119 View" at bounding box center [376, 29] width 565 height 19
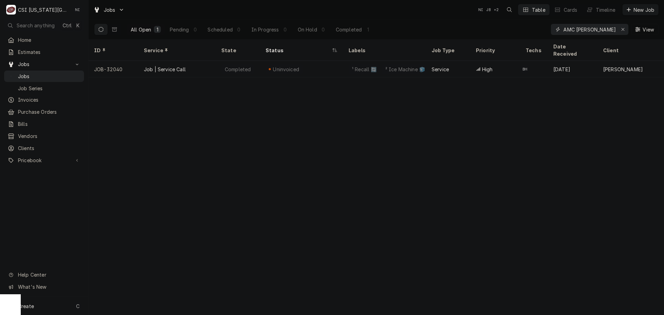
type input "AMC WARD"
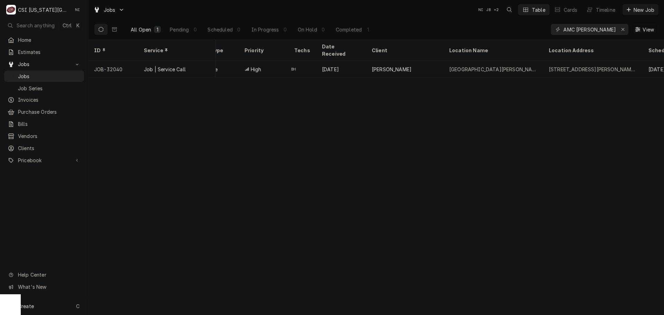
scroll to position [0, 379]
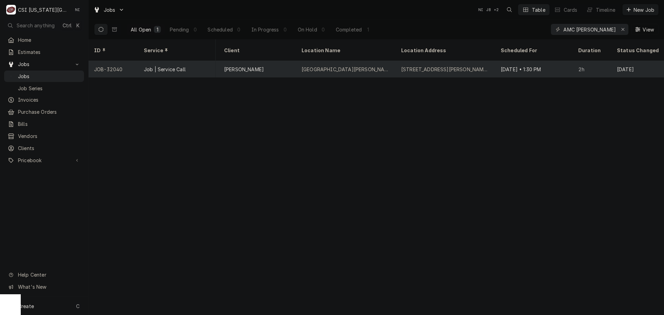
click at [549, 61] on div "Sep 3 • 1:30 PM" at bounding box center [534, 69] width 78 height 17
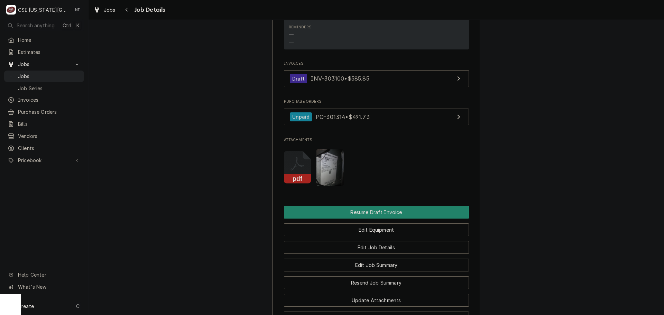
scroll to position [761, 0]
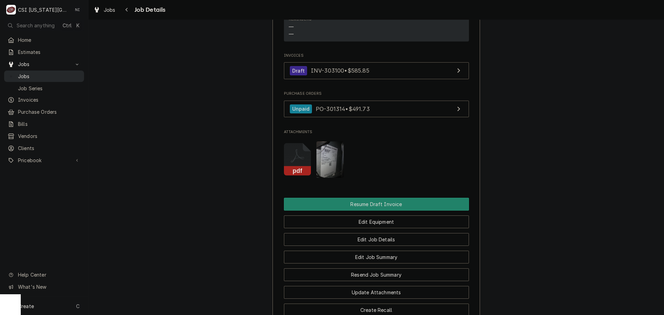
click at [48, 73] on span "Jobs" at bounding box center [49, 76] width 63 height 7
